Goal: Task Accomplishment & Management: Manage account settings

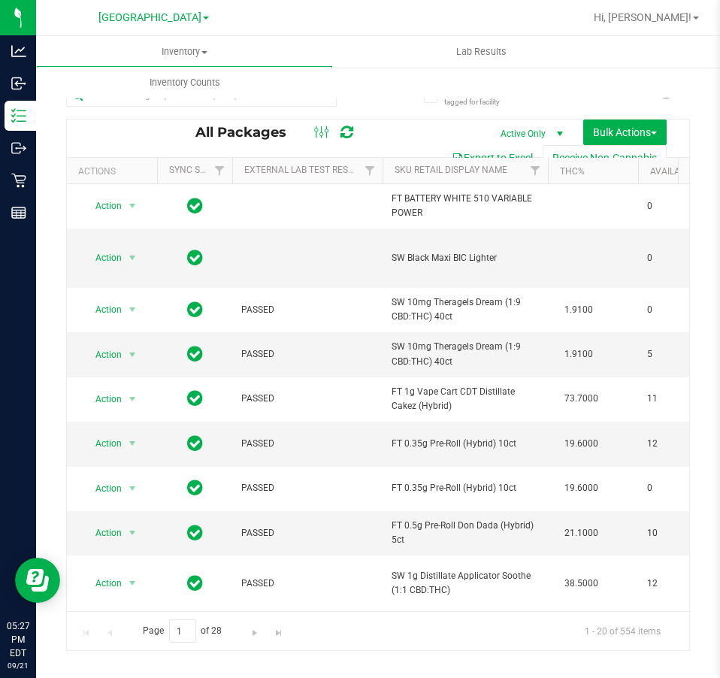
click at [38, 188] on div "Include items not tagged for facility All Packages Active Only Active Only Lab …" at bounding box center [378, 295] width 684 height 459
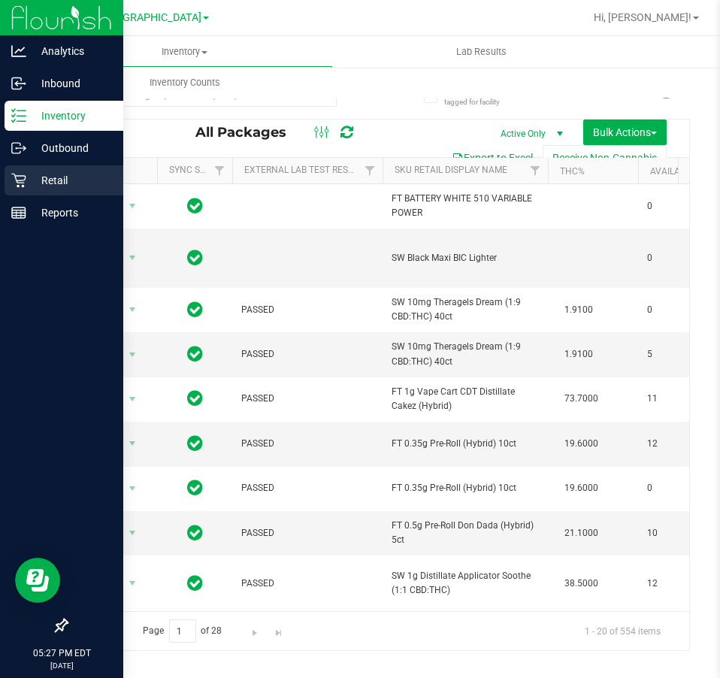
click at [23, 185] on icon at bounding box center [18, 181] width 14 height 14
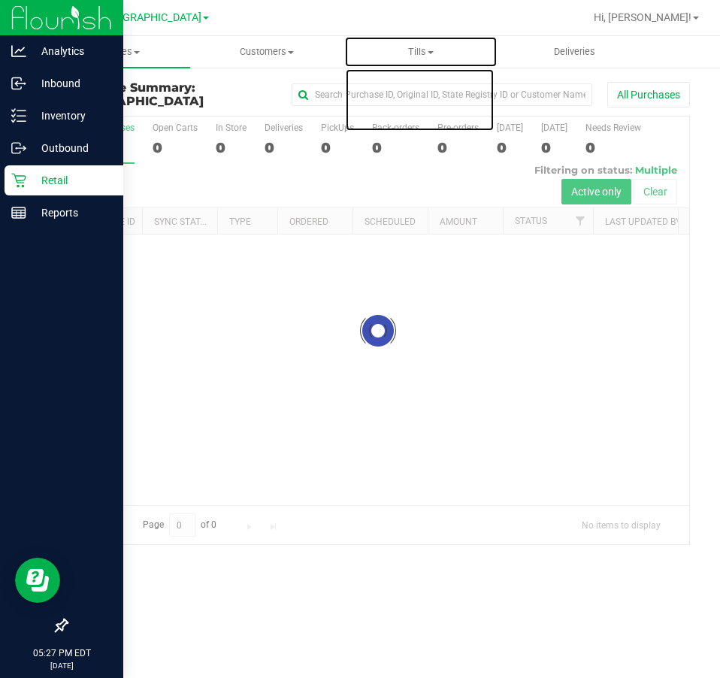
click at [411, 58] on span "Tills" at bounding box center [421, 52] width 153 height 14
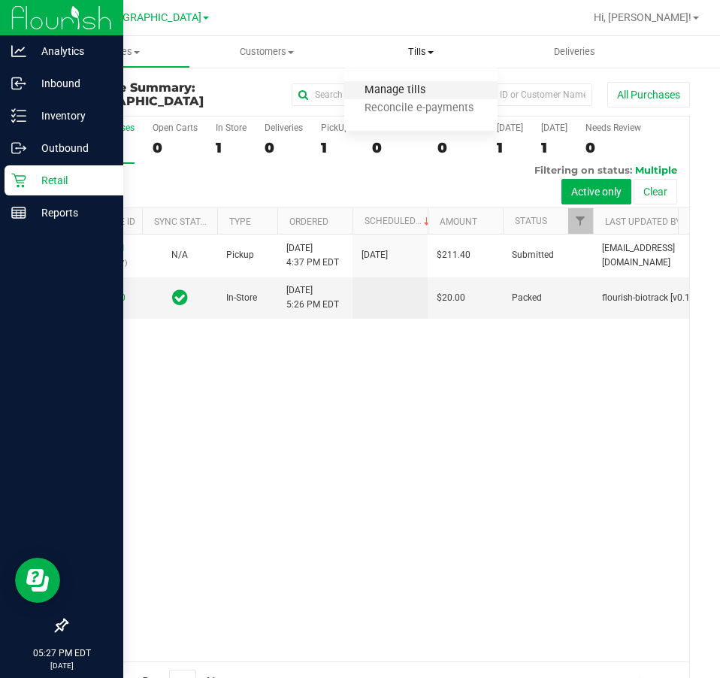
click at [399, 95] on span "Manage tills" at bounding box center [394, 90] width 101 height 13
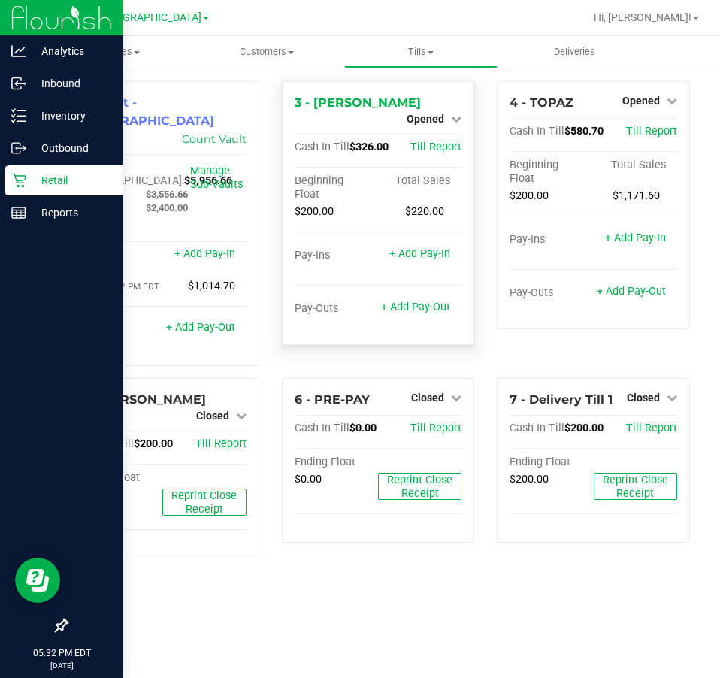
click at [432, 110] on div "Opened" at bounding box center [434, 119] width 55 height 18
click at [433, 113] on span "Opened" at bounding box center [426, 119] width 38 height 12
click at [435, 132] on link "Close Till" at bounding box center [427, 132] width 41 height 12
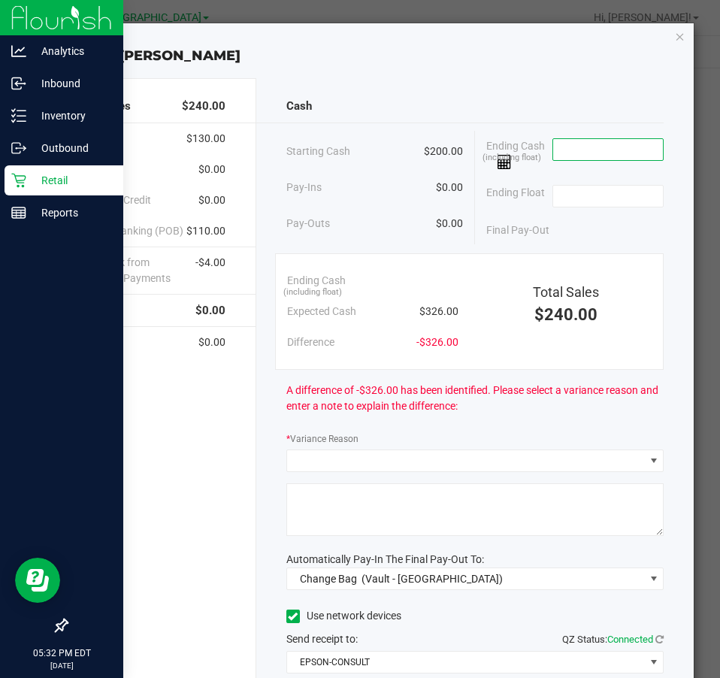
click at [566, 150] on input at bounding box center [608, 149] width 111 height 21
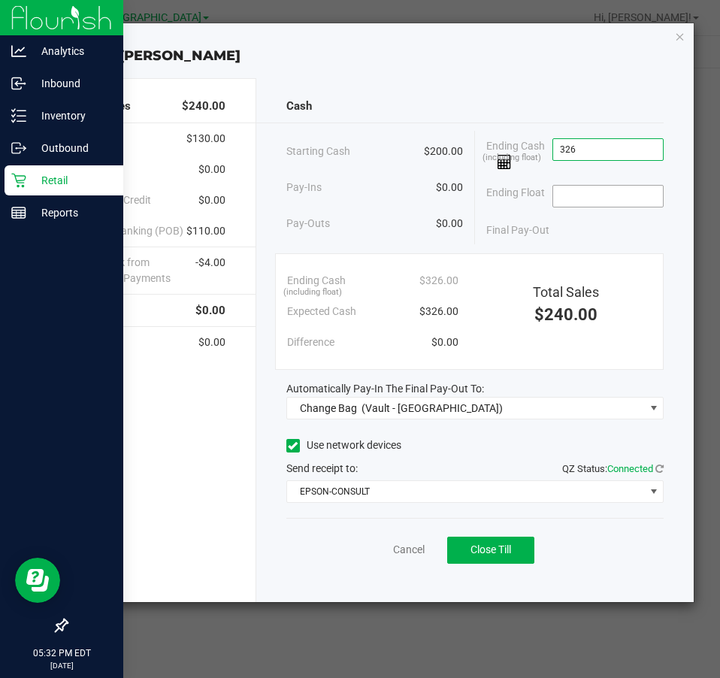
type input "$326.00"
click at [564, 193] on input at bounding box center [608, 196] width 111 height 21
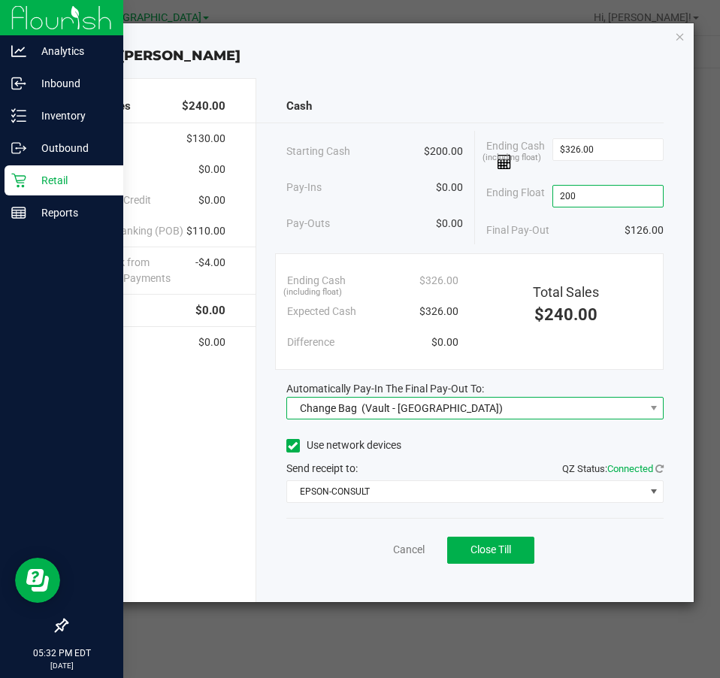
type input "$200.00"
click at [495, 404] on span "Change Bag (Vault - South Tampa WC)" at bounding box center [465, 408] width 357 height 21
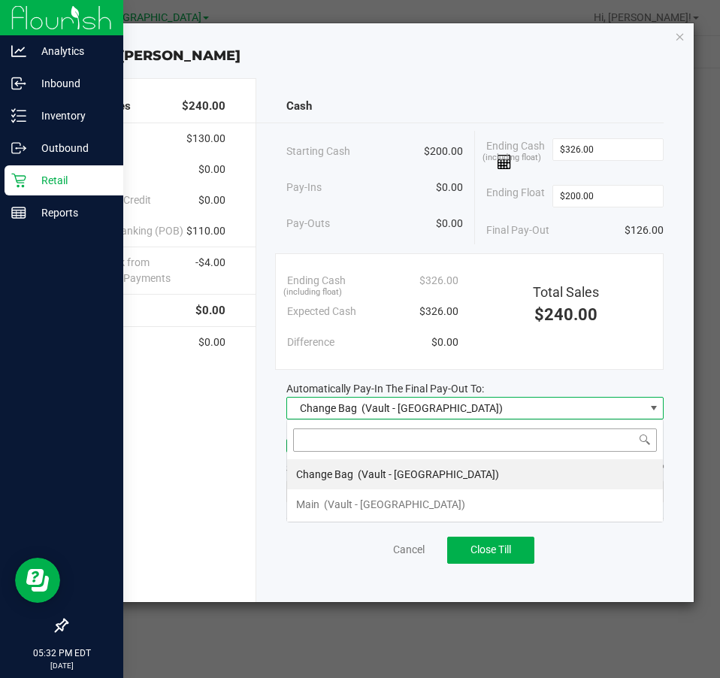
scroll to position [23, 378]
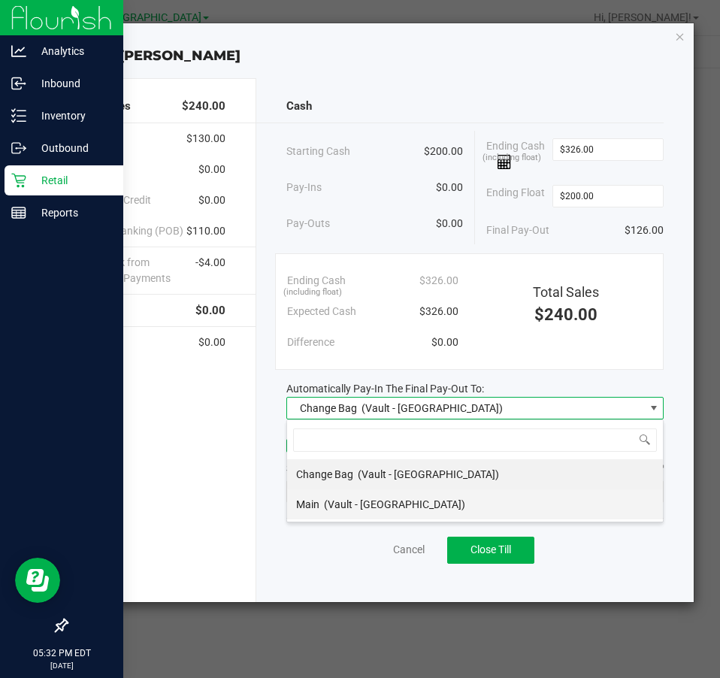
click at [416, 510] on span "(Vault - South Tampa WC)" at bounding box center [394, 504] width 141 height 12
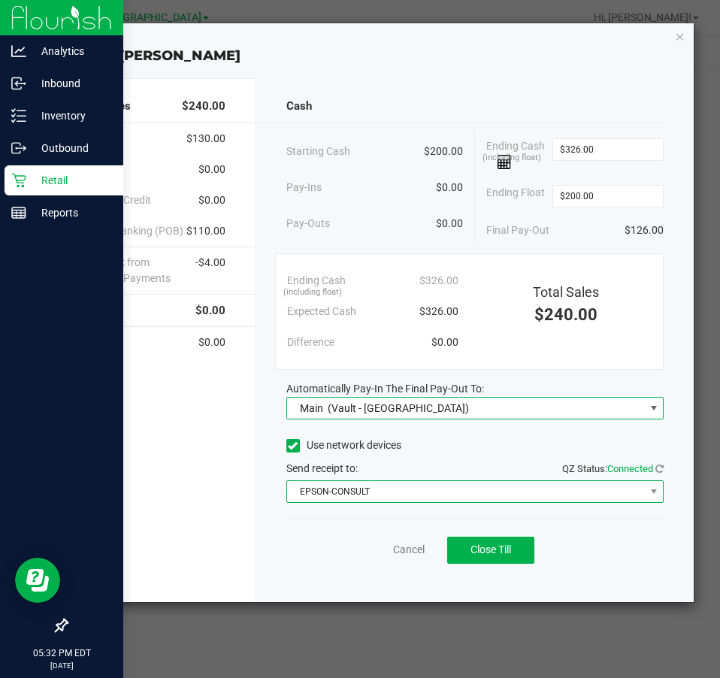
click at [427, 495] on span "EPSON-CONSULT" at bounding box center [465, 491] width 357 height 21
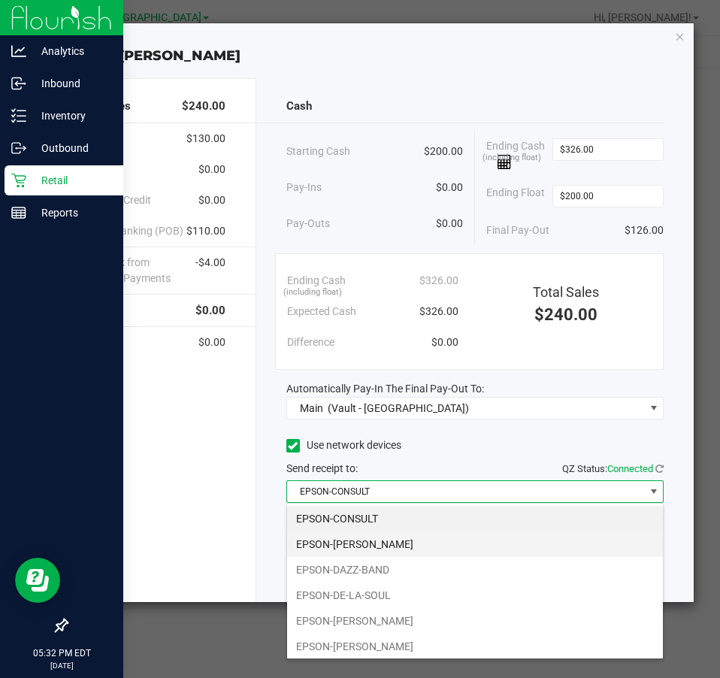
click at [373, 546] on li "EPSON-DAVID-CROSBY" at bounding box center [475, 544] width 376 height 26
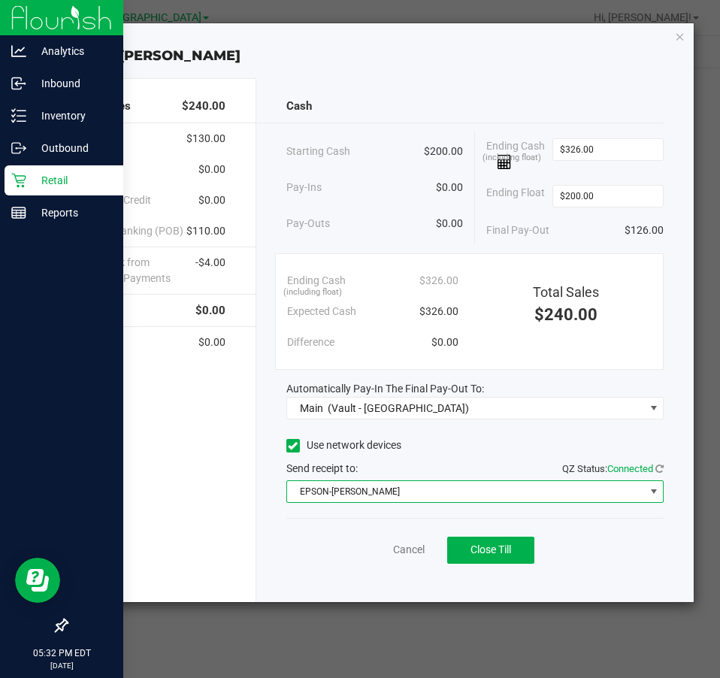
click at [453, 451] on div "Use network devices" at bounding box center [474, 446] width 377 height 23
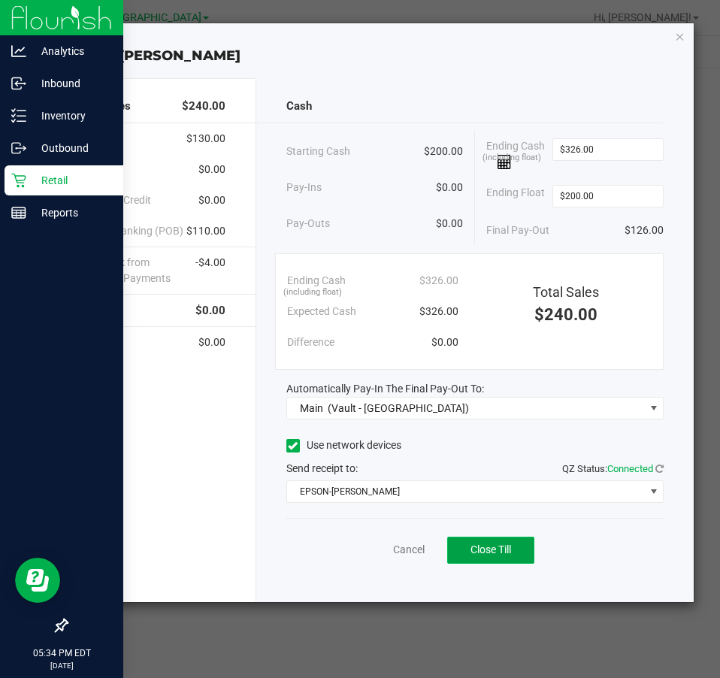
click at [478, 554] on span "Close Till" at bounding box center [491, 550] width 41 height 12
click at [380, 550] on link "Dismiss" at bounding box center [376, 550] width 36 height 16
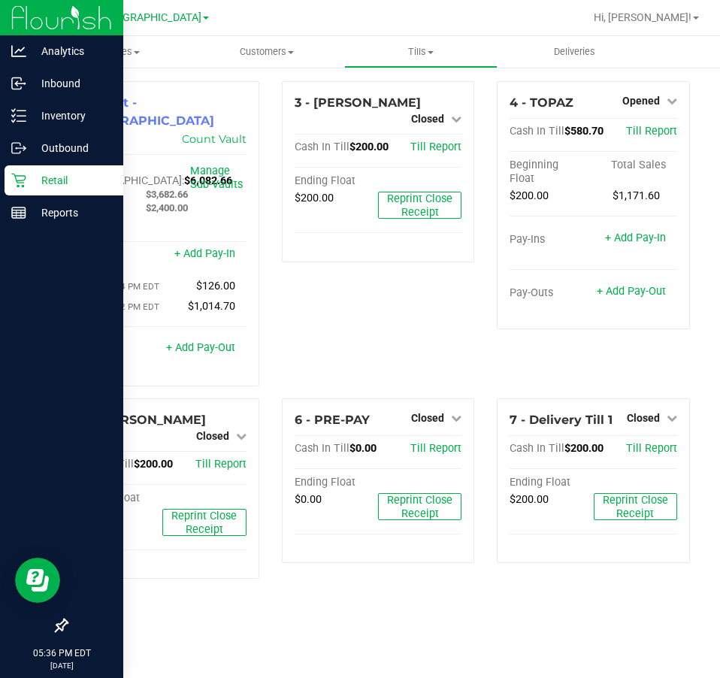
click at [35, 185] on p "Retail" at bounding box center [71, 180] width 90 height 18
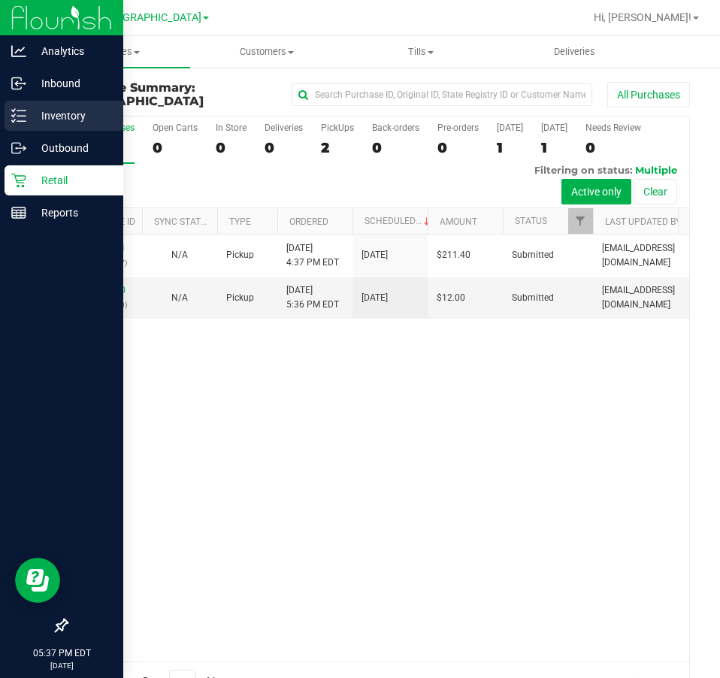
click at [18, 123] on div "Inventory" at bounding box center [64, 116] width 119 height 30
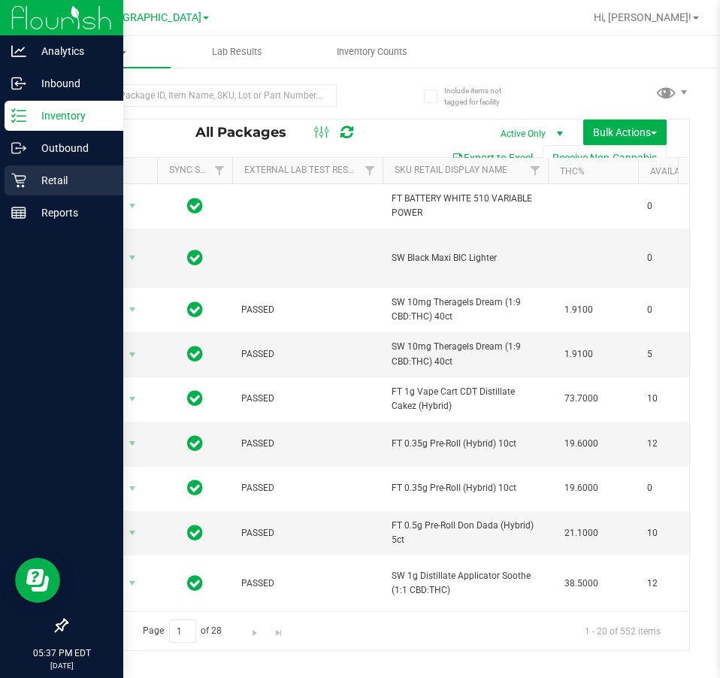
click at [37, 185] on p "Retail" at bounding box center [71, 180] width 90 height 18
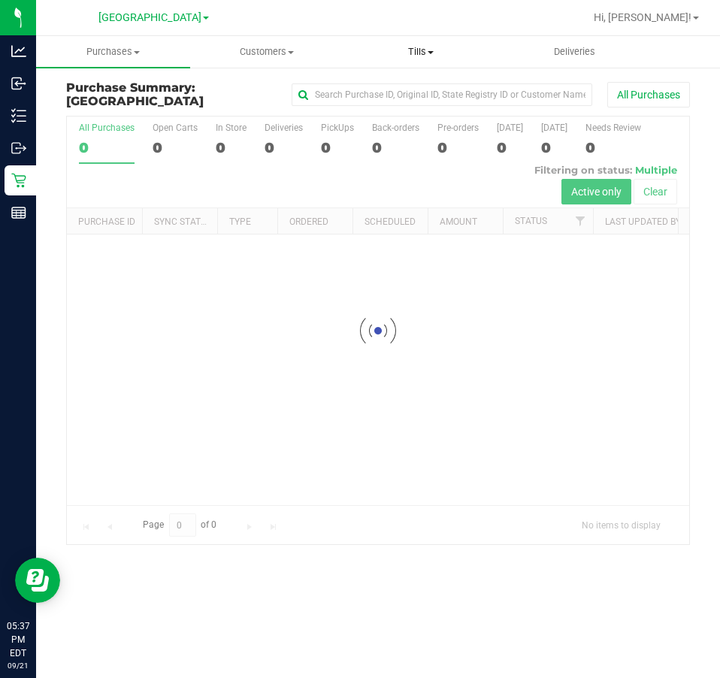
click at [413, 59] on uib-tab-heading "Tills Manage tills Reconcile e-payments" at bounding box center [421, 52] width 153 height 30
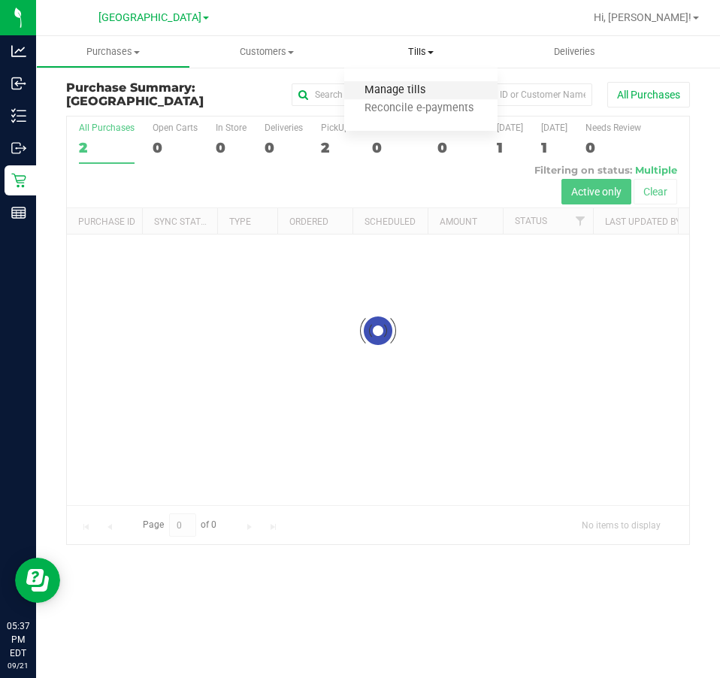
click at [400, 92] on span "Manage tills" at bounding box center [394, 90] width 101 height 13
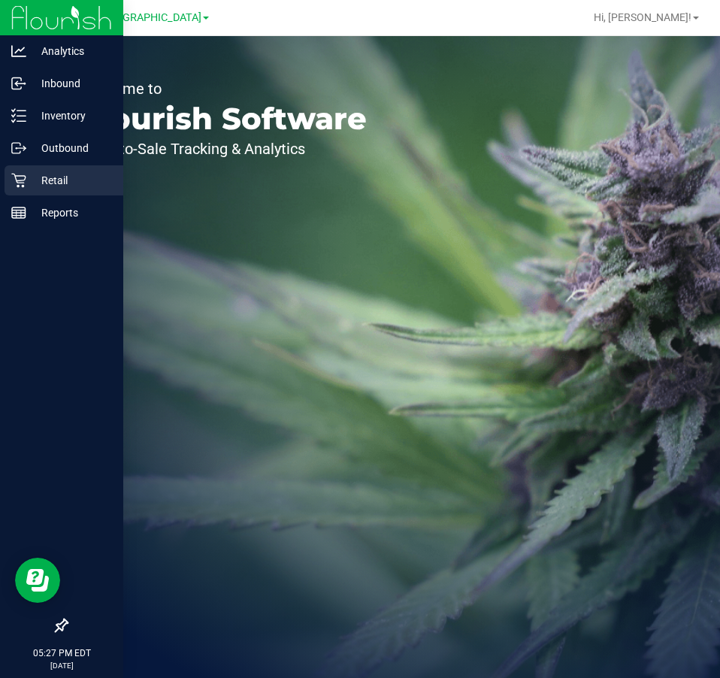
click at [26, 178] on p "Retail" at bounding box center [71, 180] width 90 height 18
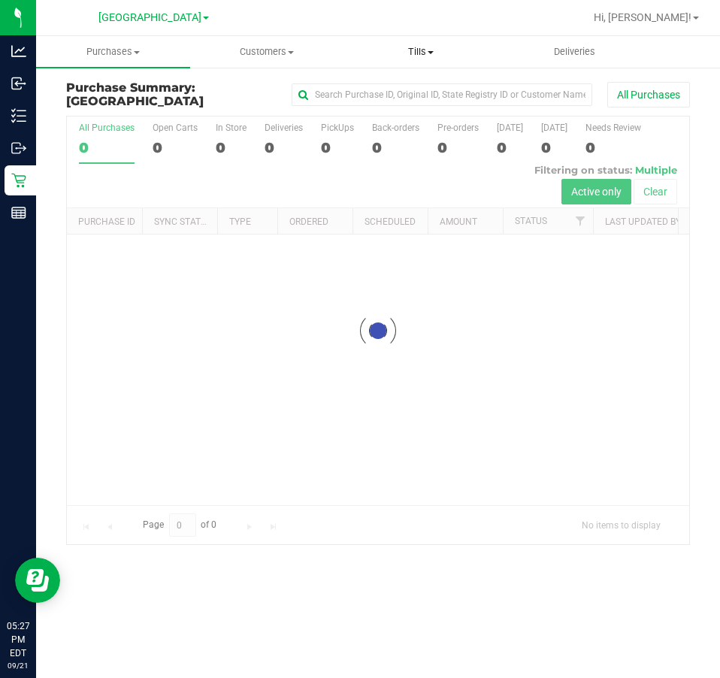
click at [440, 58] on span "Tills" at bounding box center [421, 52] width 153 height 14
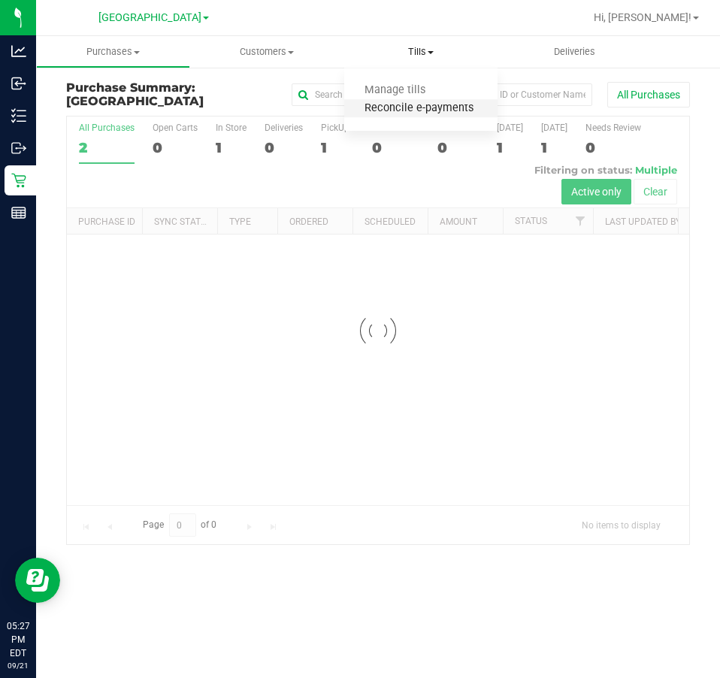
click at [437, 114] on span "Reconcile e-payments" at bounding box center [419, 108] width 150 height 13
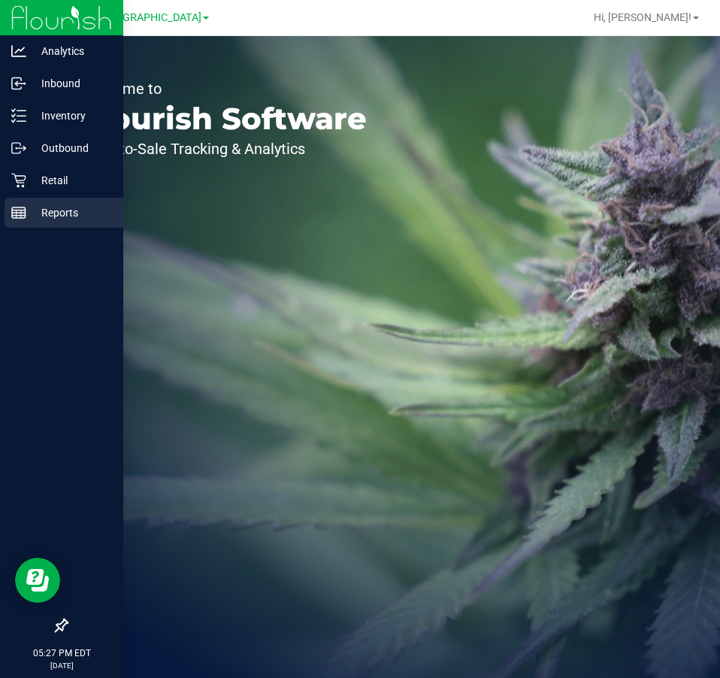
click at [42, 217] on p "Reports" at bounding box center [71, 213] width 90 height 18
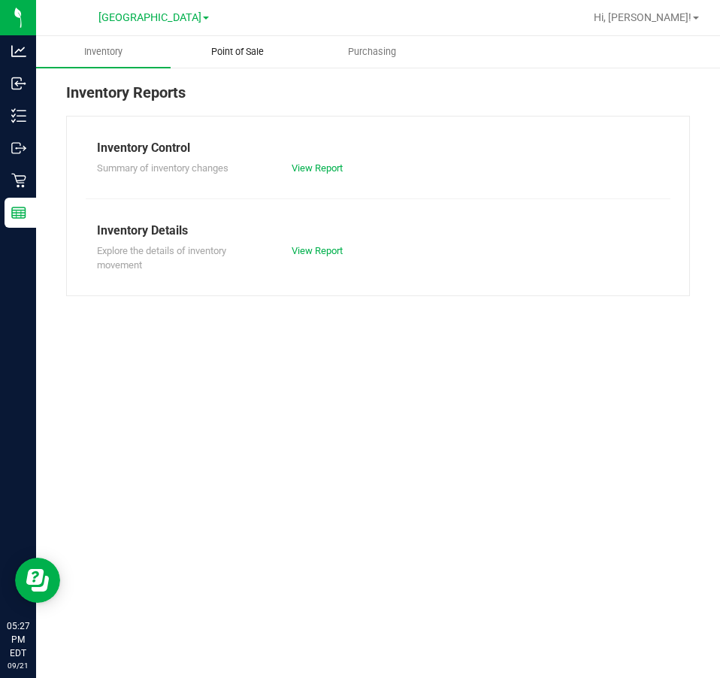
click at [211, 53] on span "Point of Sale" at bounding box center [237, 52] width 93 height 14
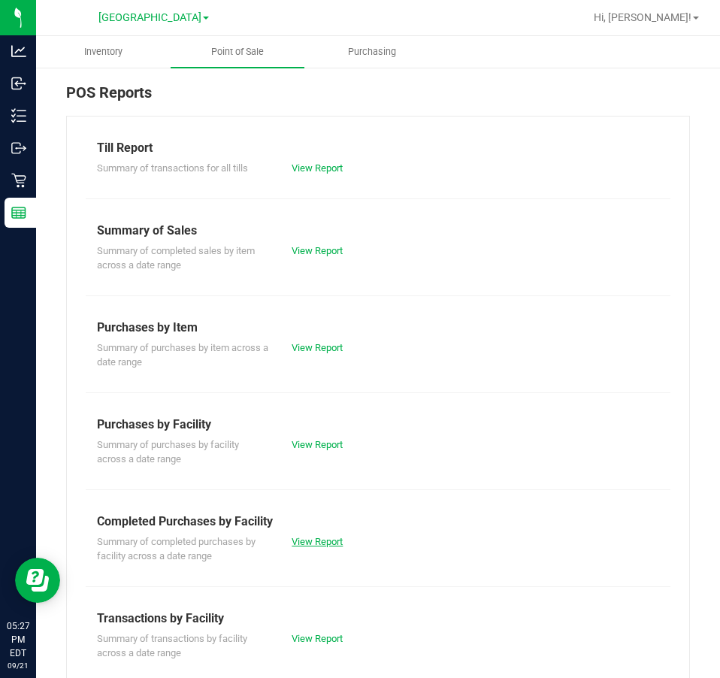
click at [307, 544] on link "View Report" at bounding box center [317, 541] width 51 height 11
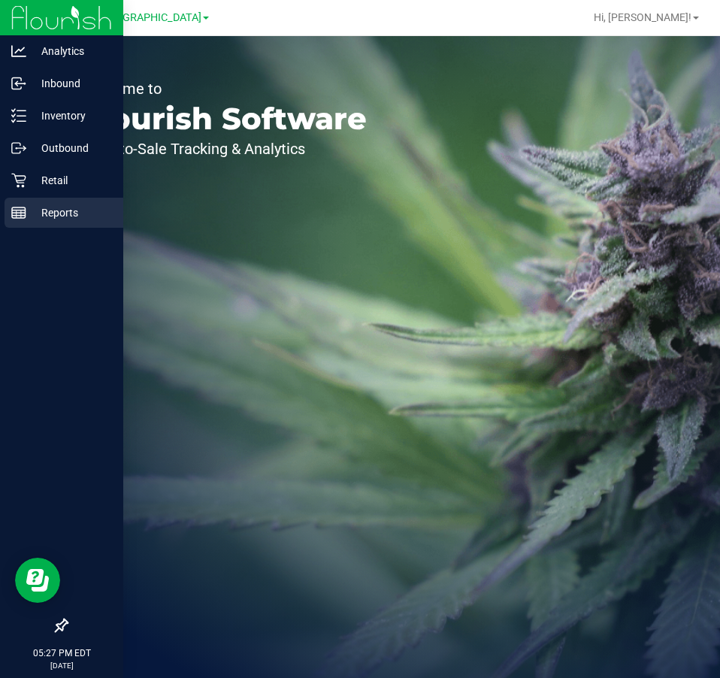
click at [12, 214] on rect at bounding box center [19, 212] width 14 height 11
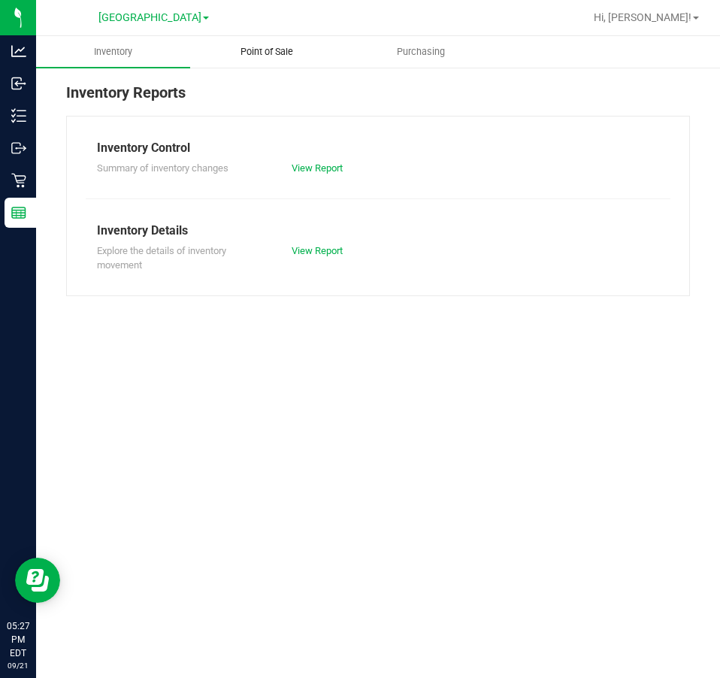
click at [235, 45] on span "Point of Sale" at bounding box center [266, 52] width 93 height 14
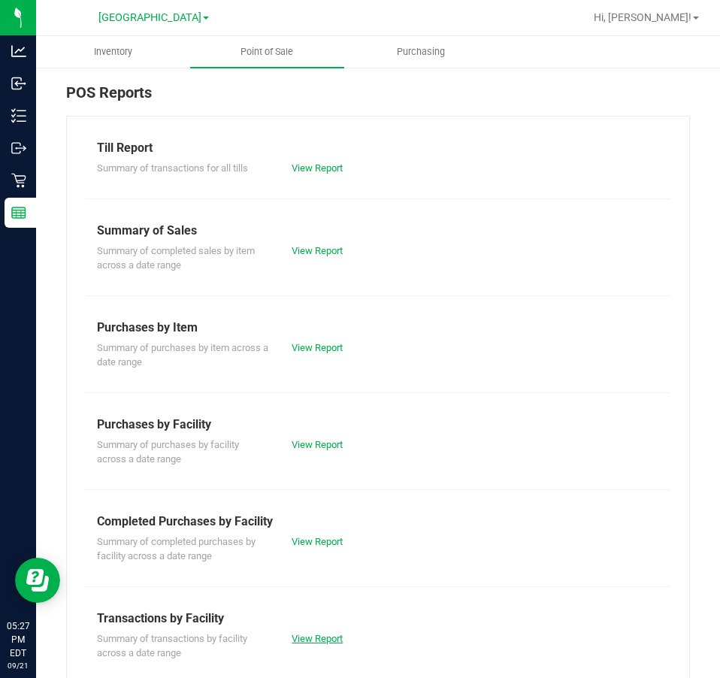
click at [300, 637] on link "View Report" at bounding box center [317, 638] width 51 height 11
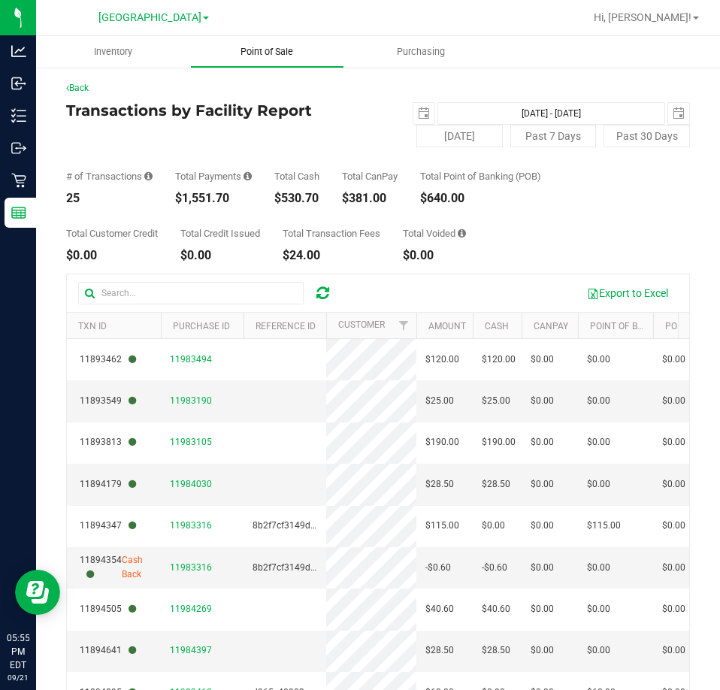
click at [276, 53] on span "Point of Sale" at bounding box center [266, 52] width 93 height 14
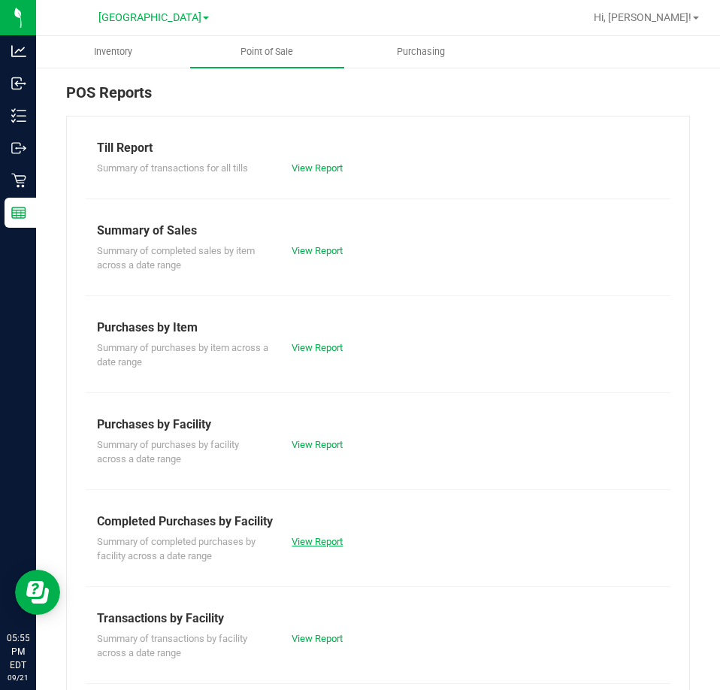
click at [316, 542] on link "View Report" at bounding box center [317, 541] width 51 height 11
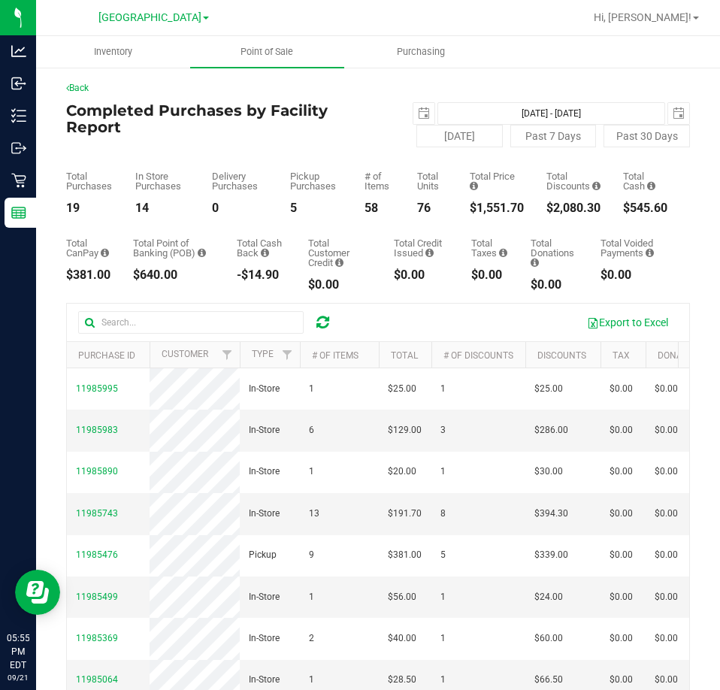
drag, startPoint x: 512, startPoint y: 204, endPoint x: 456, endPoint y: 210, distance: 55.9
click at [456, 210] on div "Total Purchases 19 In Store Purchases 14 Delivery Purchases 0 Pickup Purchases …" at bounding box center [378, 180] width 624 height 67
copy div "$1,551.70"
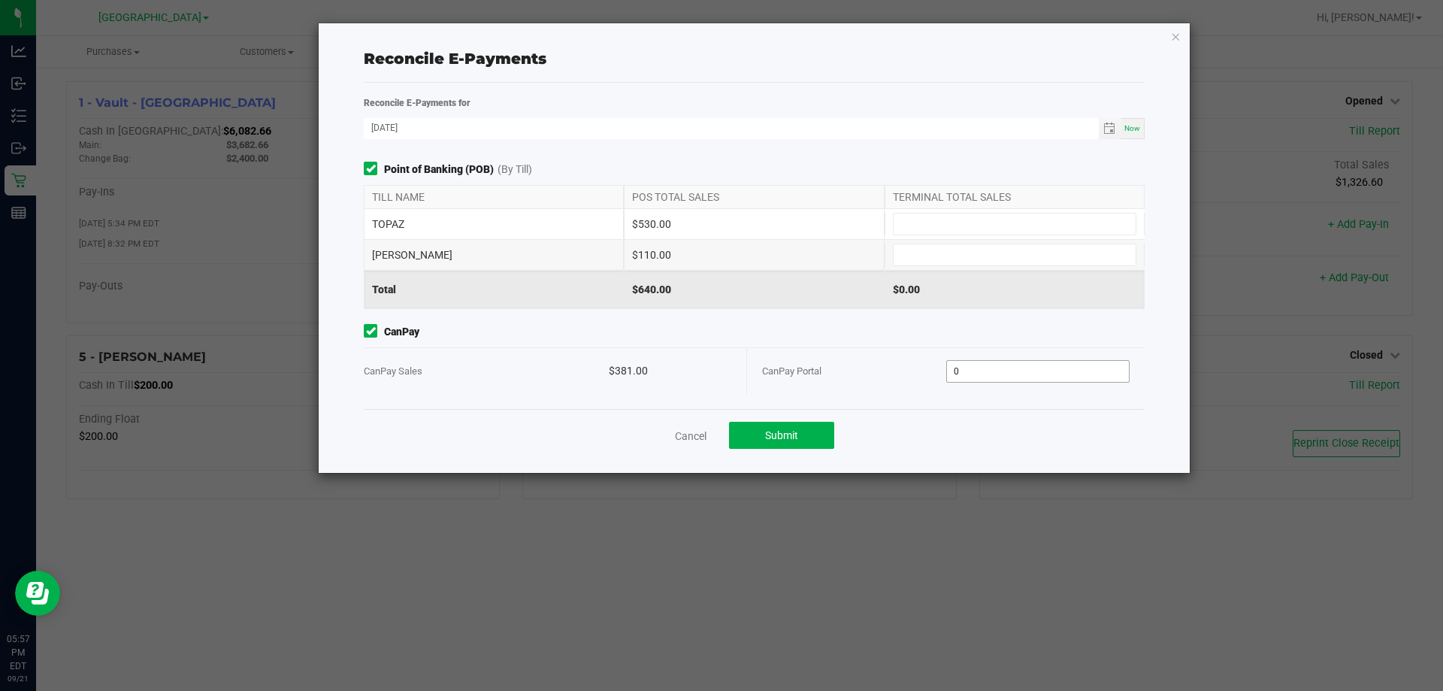
click at [719, 374] on input "0" at bounding box center [1038, 371] width 183 height 21
type input "$381.00"
click at [719, 214] on input at bounding box center [1015, 223] width 242 height 21
type input "$530.00"
click at [719, 262] on input at bounding box center [1015, 254] width 242 height 21
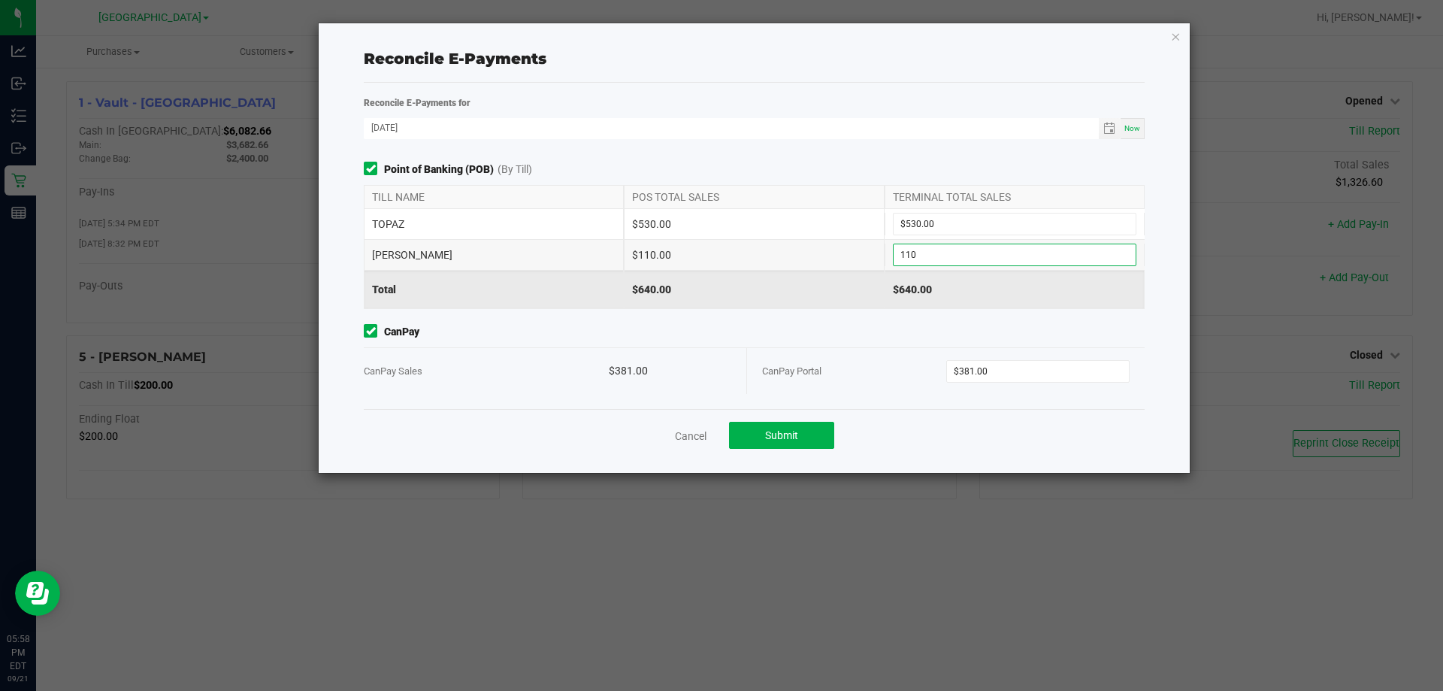
type input "$110.00"
click at [719, 428] on div "Cancel Submit" at bounding box center [754, 435] width 781 height 52
click at [719, 441] on button "Submit" at bounding box center [781, 435] width 105 height 27
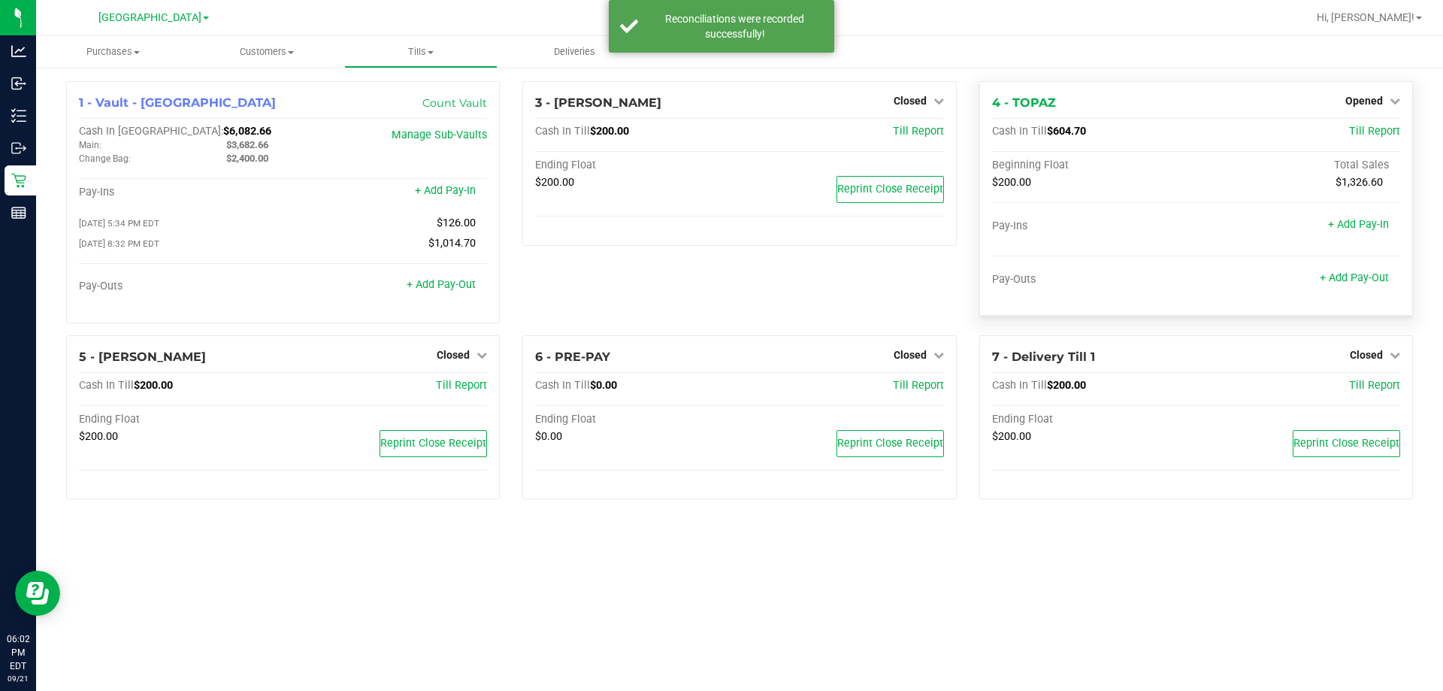
click at [719, 110] on div "Opened" at bounding box center [1373, 101] width 55 height 18
click at [719, 92] on div "Opened" at bounding box center [1373, 101] width 55 height 18
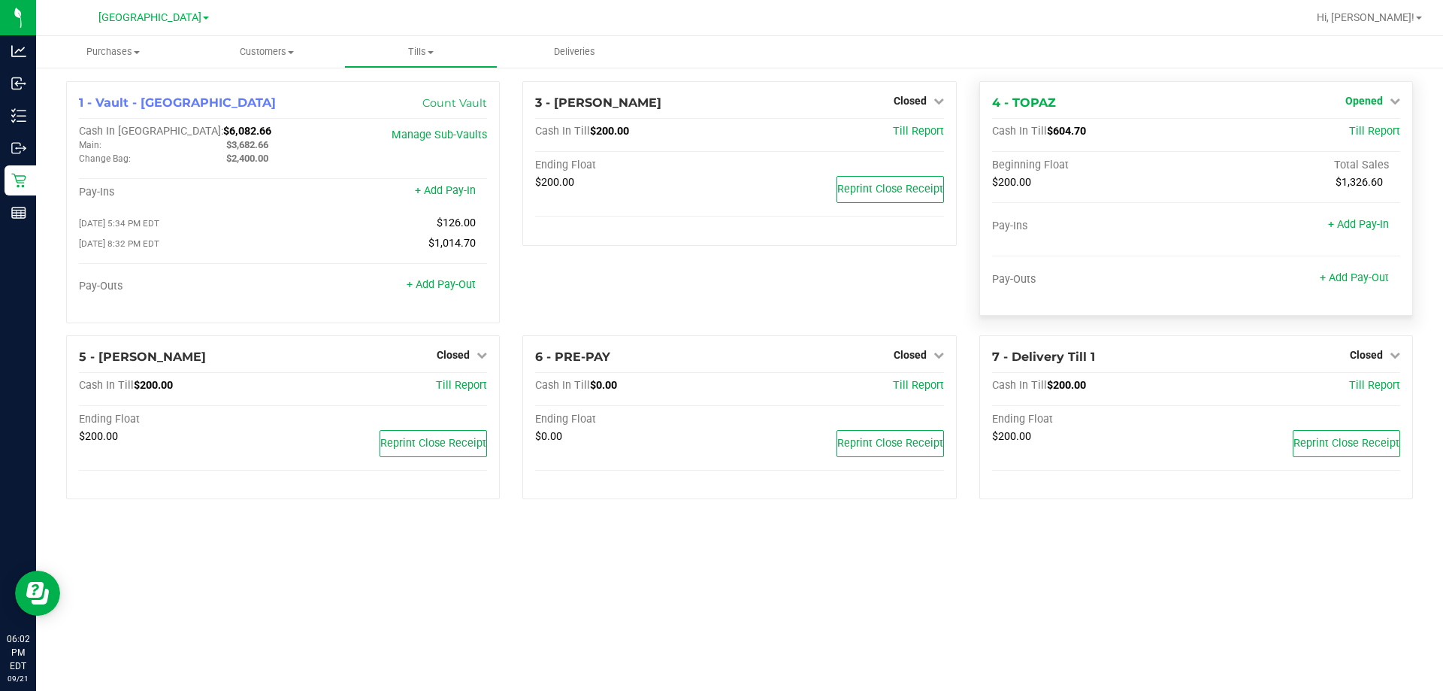
click at [719, 97] on span "Opened" at bounding box center [1365, 101] width 38 height 12
click at [719, 131] on link "Close Till" at bounding box center [1366, 132] width 41 height 12
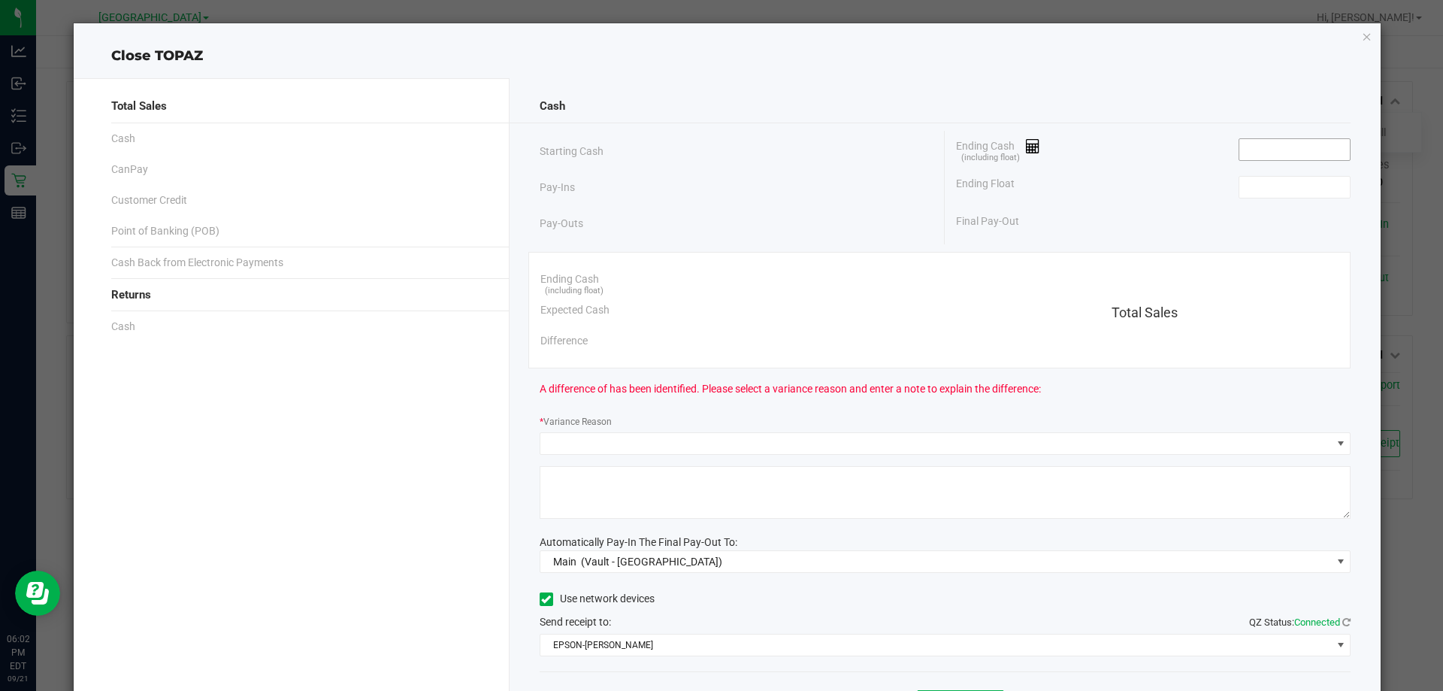
click at [719, 146] on input at bounding box center [1295, 149] width 111 height 21
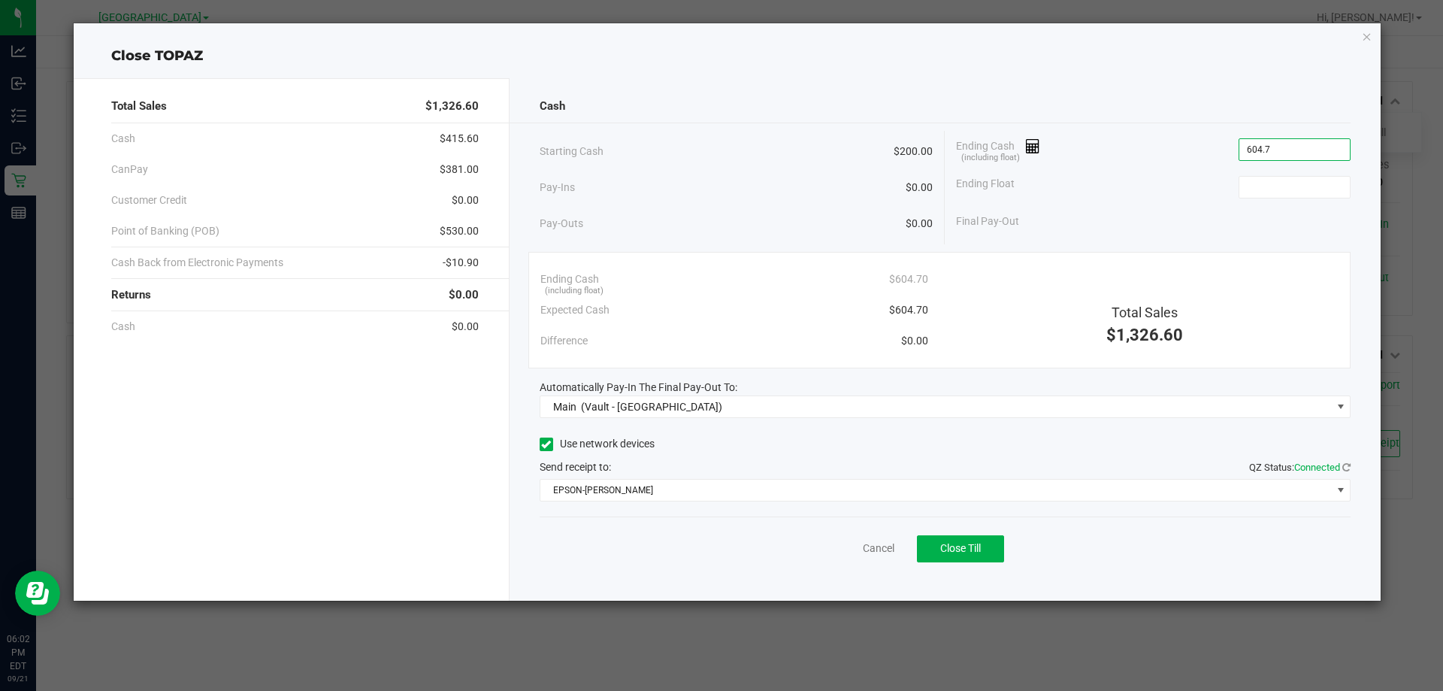
type input "$604.70"
click at [719, 199] on div "Ending Float" at bounding box center [1153, 187] width 395 height 38
click at [719, 186] on input at bounding box center [1295, 187] width 111 height 21
type input "$200.00"
click at [719, 461] on div "Send receipt to: QZ Status: Connected" at bounding box center [946, 467] width 812 height 16
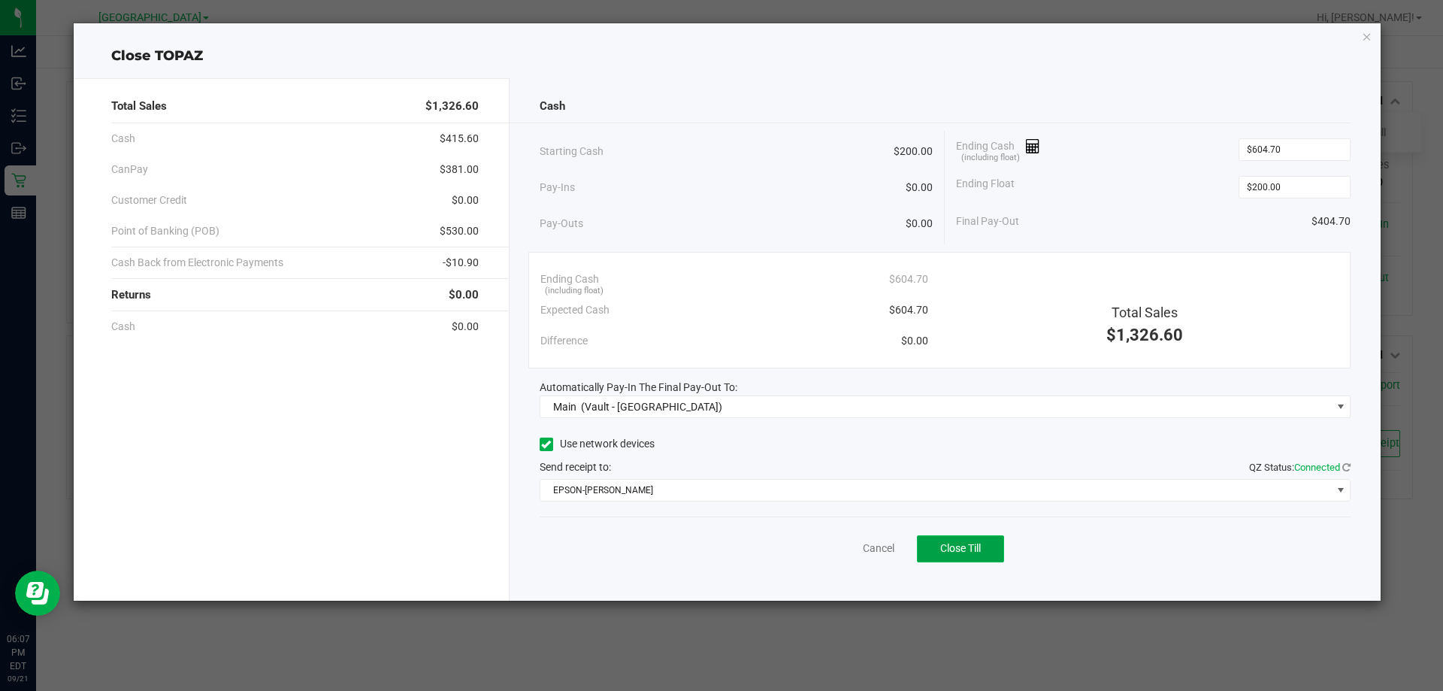
click at [719, 538] on button "Close Till" at bounding box center [960, 548] width 87 height 27
click at [719, 549] on link "Dismiss" at bounding box center [846, 549] width 36 height 16
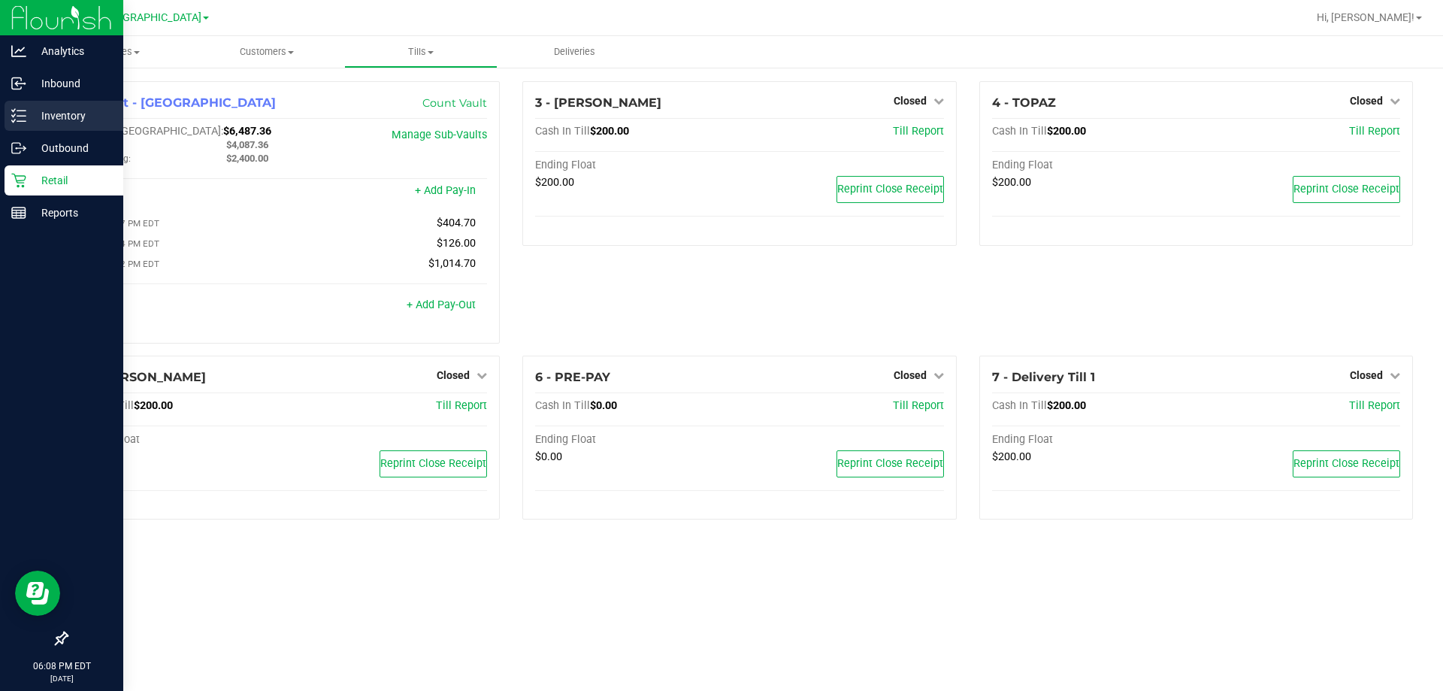
click at [14, 120] on icon at bounding box center [18, 115] width 15 height 15
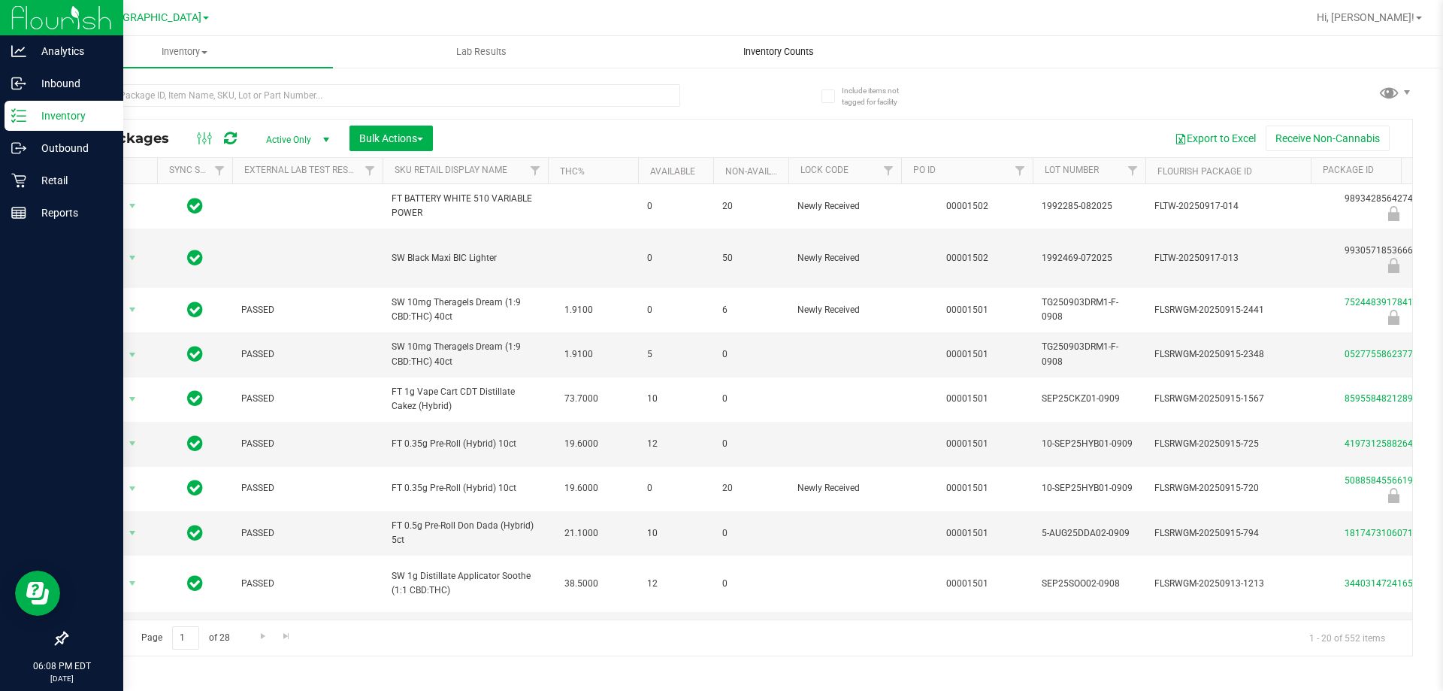
click at [719, 52] on span "Inventory Counts" at bounding box center [778, 52] width 111 height 14
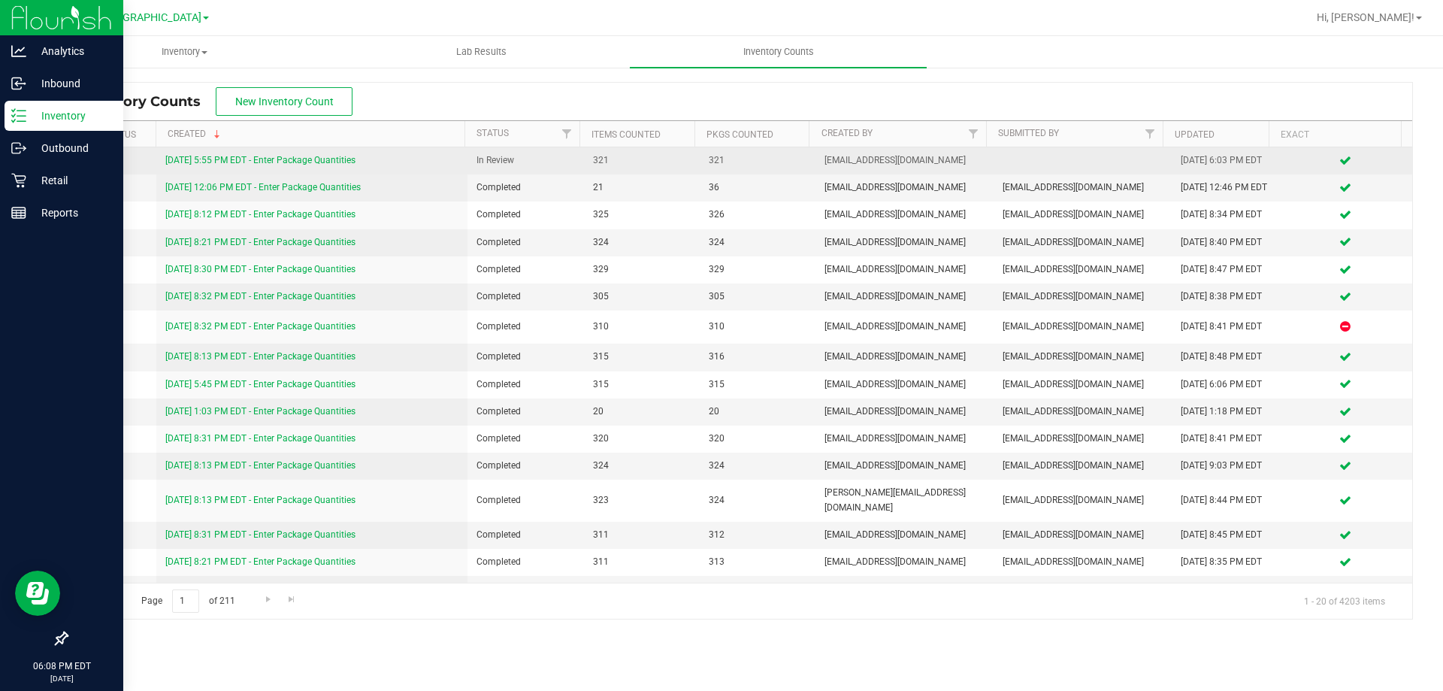
click at [335, 159] on link "[DATE] 5:55 PM EDT - Enter Package Quantities" at bounding box center [260, 160] width 190 height 11
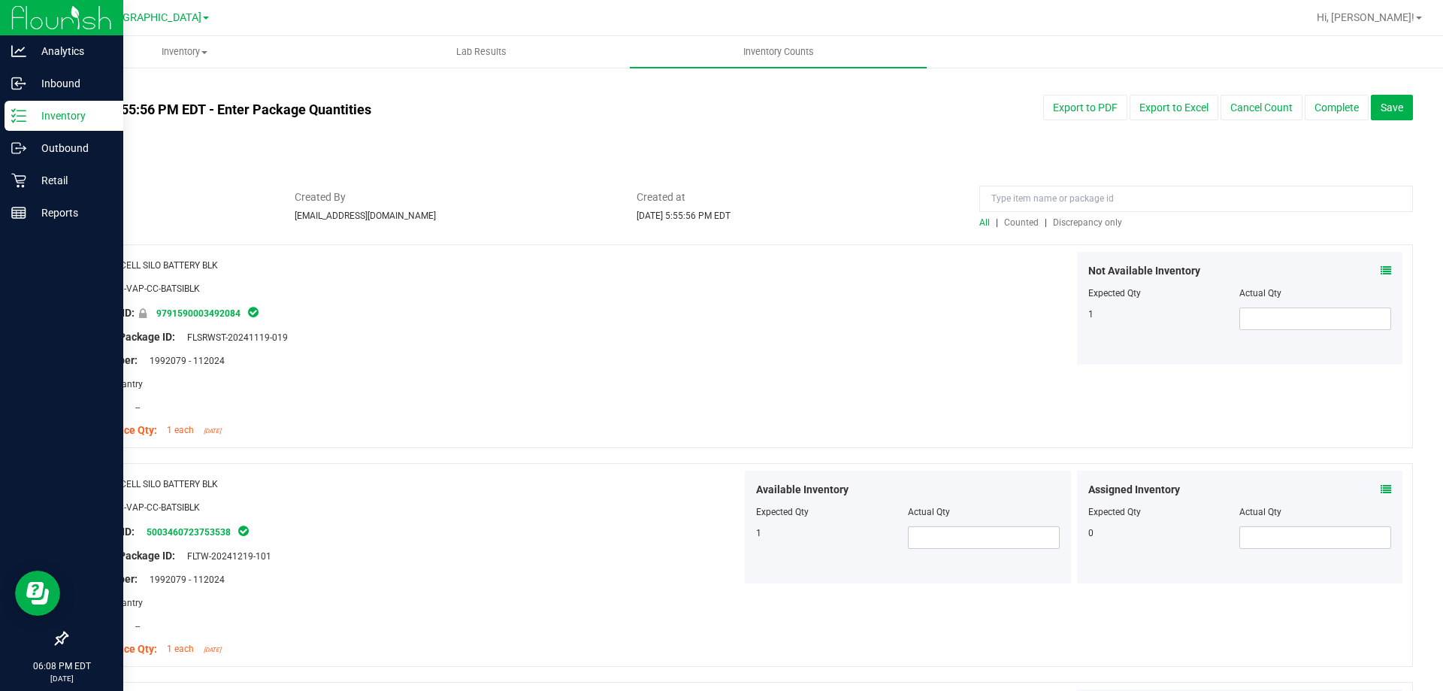
click at [719, 221] on span "Discrepancy only" at bounding box center [1087, 222] width 69 height 11
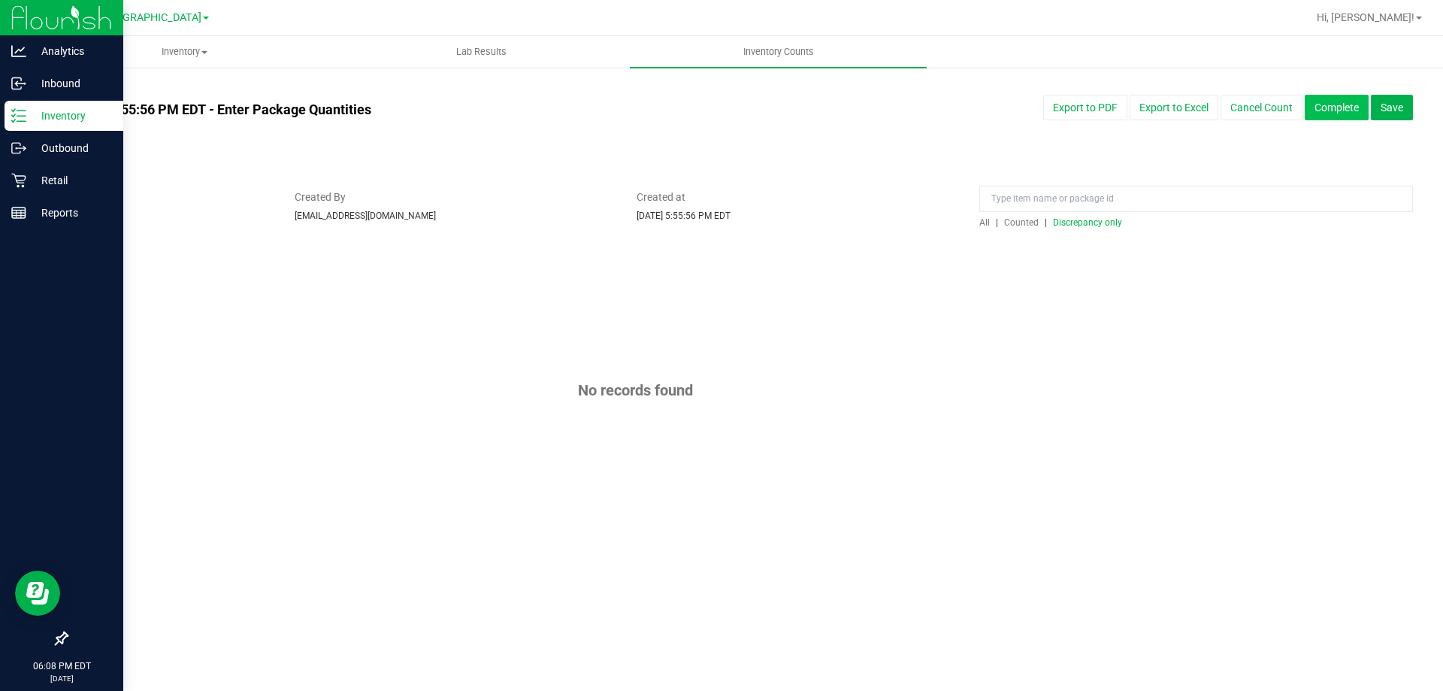
click at [719, 108] on button "Complete" at bounding box center [1337, 108] width 64 height 26
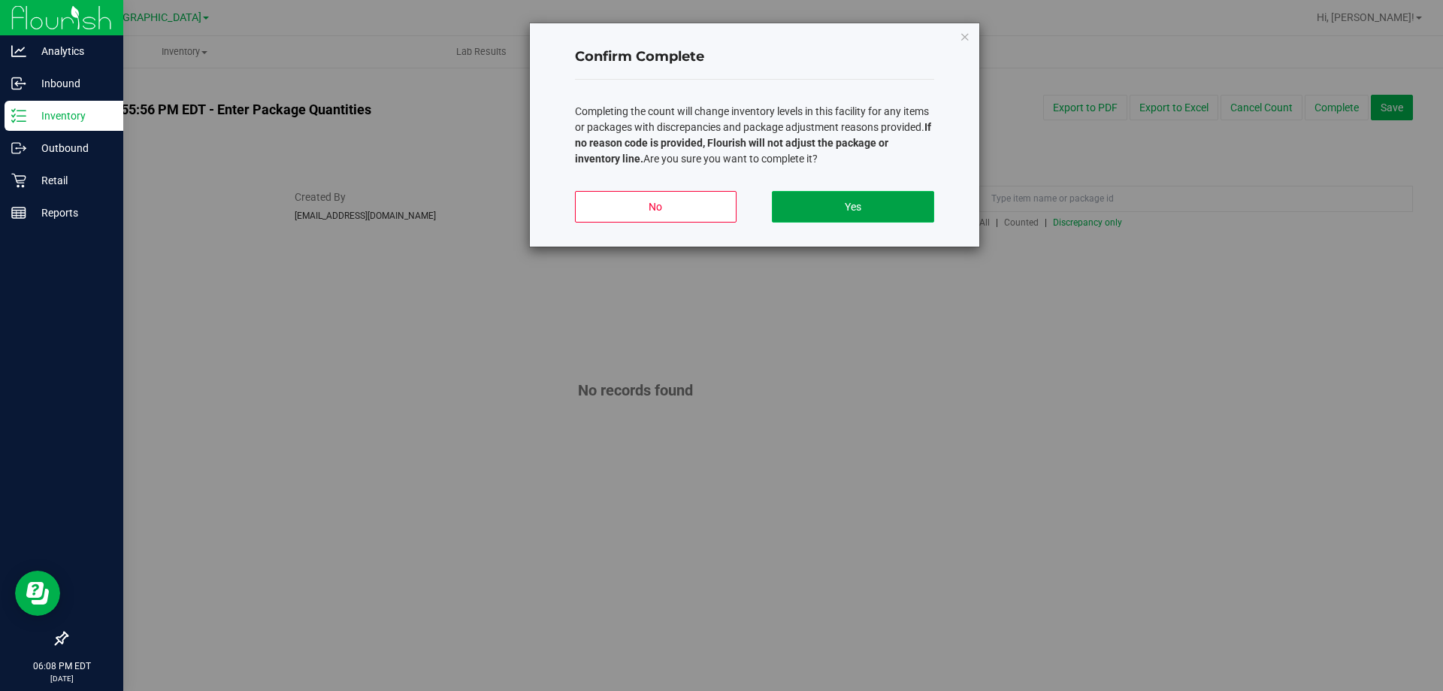
click at [719, 202] on button "Yes" at bounding box center [853, 207] width 162 height 32
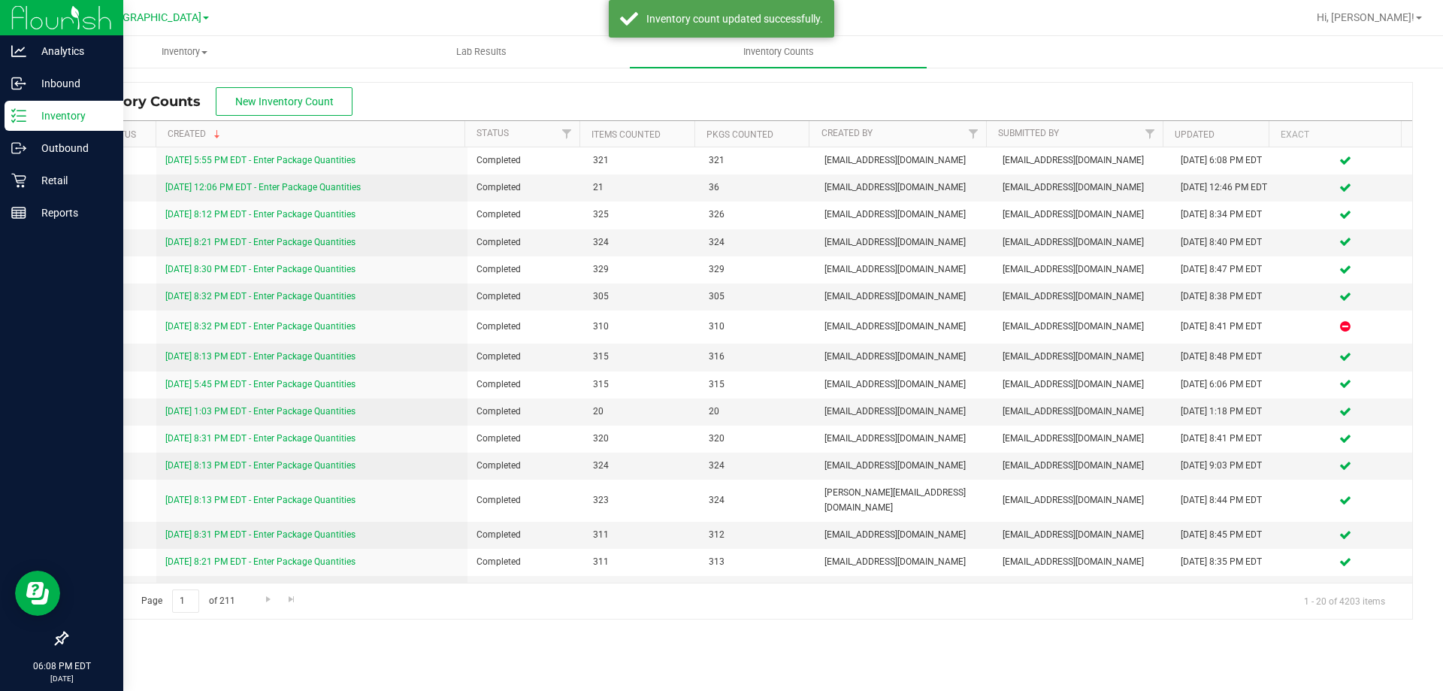
click at [31, 114] on p "Inventory" at bounding box center [71, 116] width 90 height 18
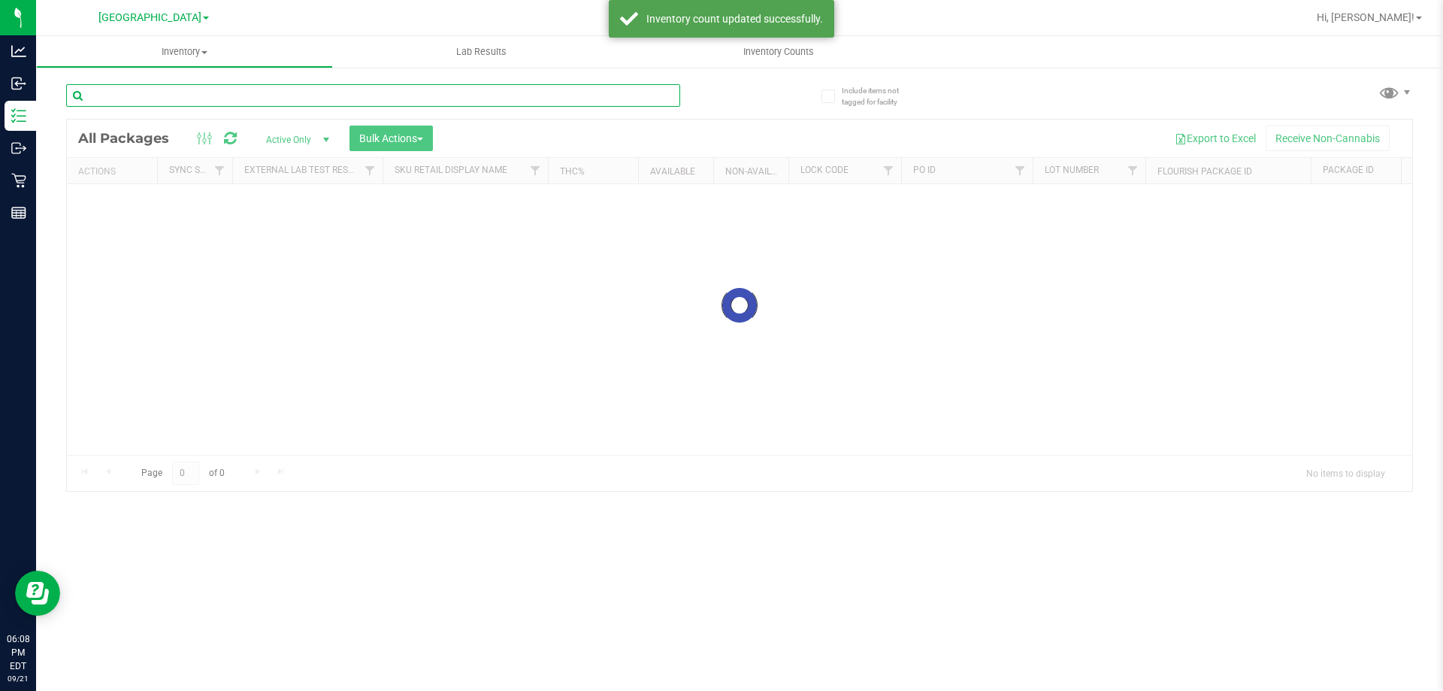
click at [203, 96] on input "text" at bounding box center [373, 95] width 614 height 23
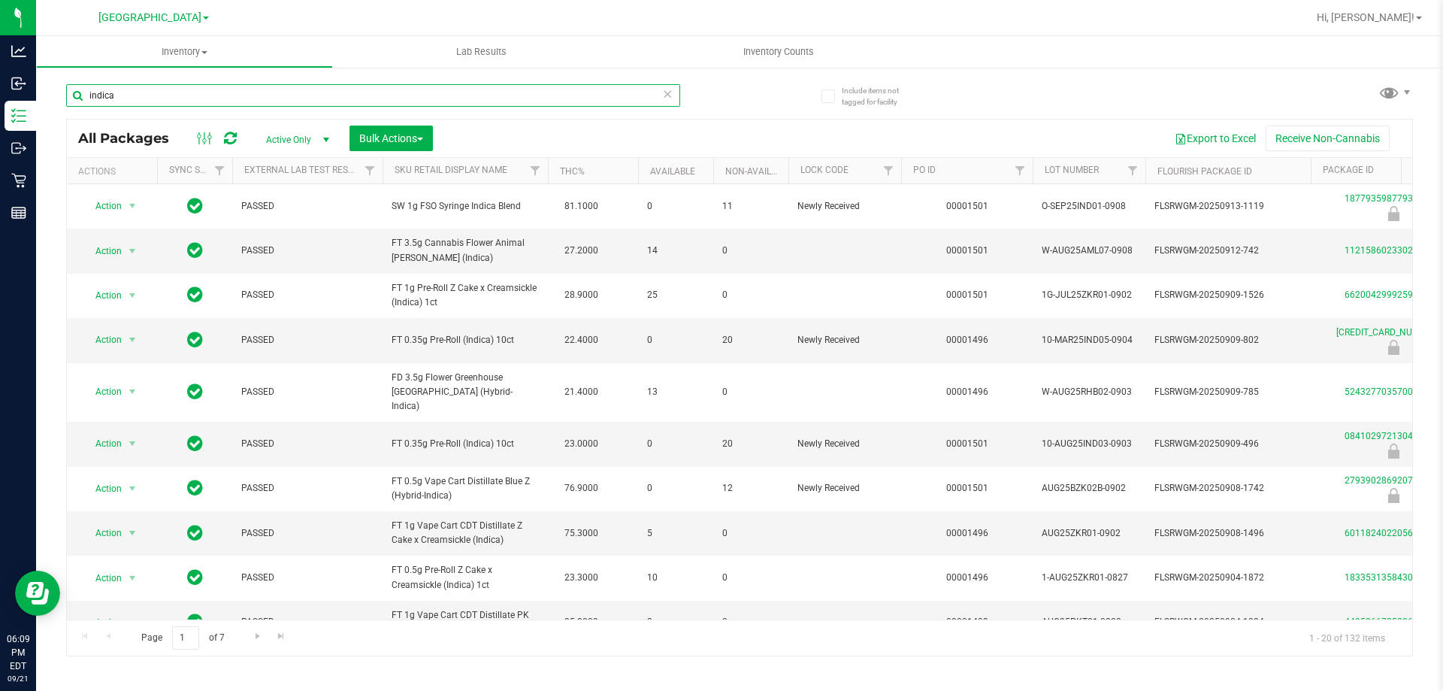
click at [531, 91] on input "indica" at bounding box center [373, 95] width 614 height 23
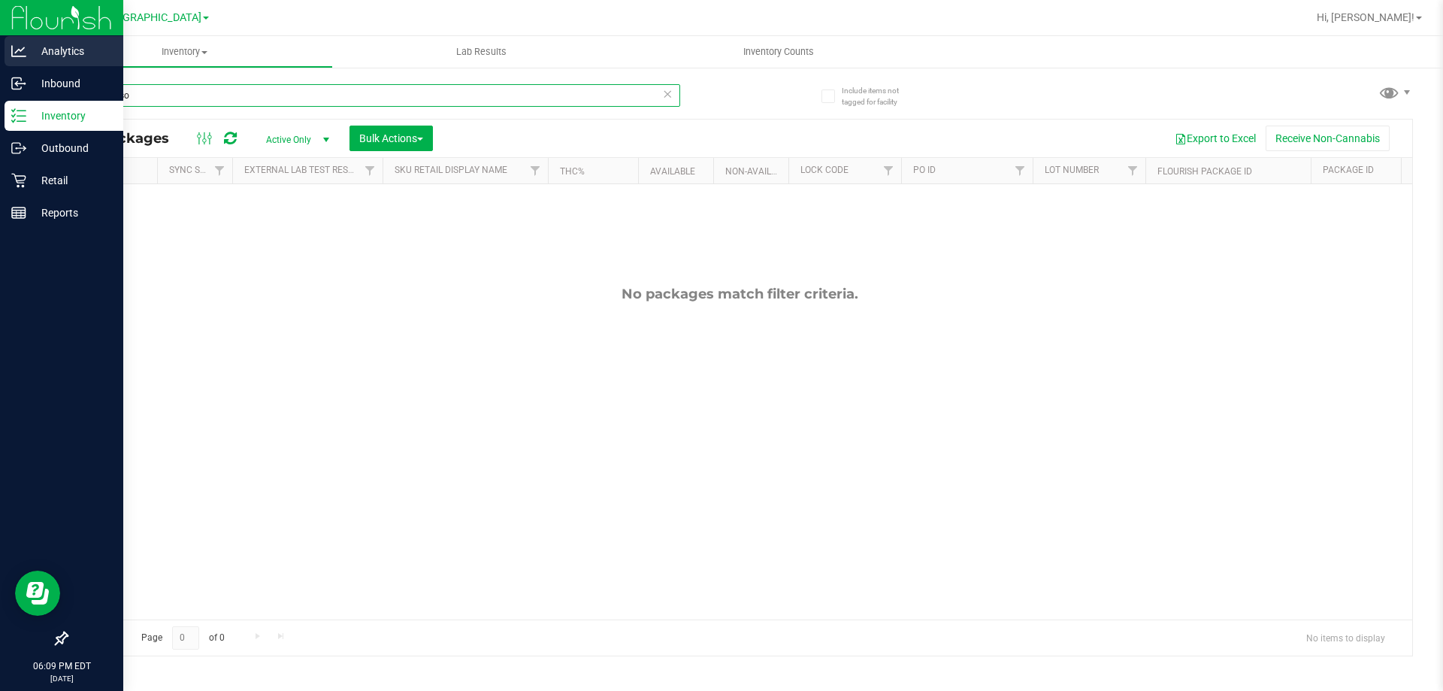
drag, startPoint x: 229, startPoint y: 96, endPoint x: 0, endPoint y: 63, distance: 230.9
click at [0, 63] on div "Analytics Inbound Inventory Outbound Retail Reports 06:09 PM EDT [DATE] 09/21 […" at bounding box center [721, 345] width 1443 height 691
type input "fso"
